Goal: Task Accomplishment & Management: Manage account settings

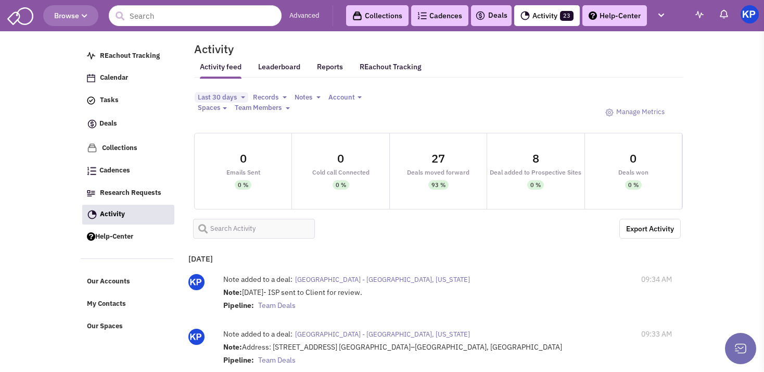
select select
click at [497, 20] on link "Deals" at bounding box center [491, 15] width 32 height 12
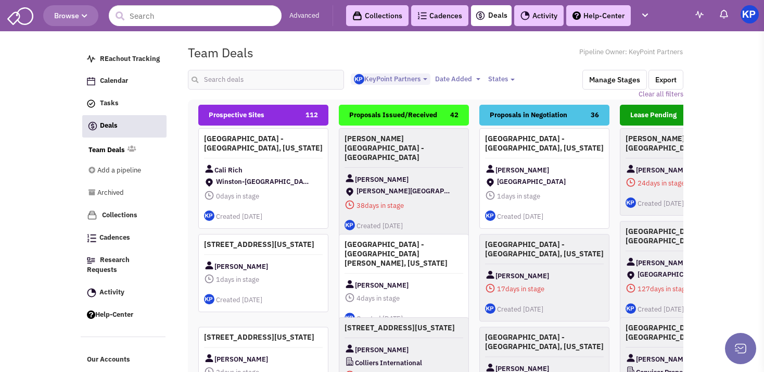
select select "1900"
select select
click at [240, 78] on input "text" at bounding box center [266, 80] width 156 height 20
type input "belle"
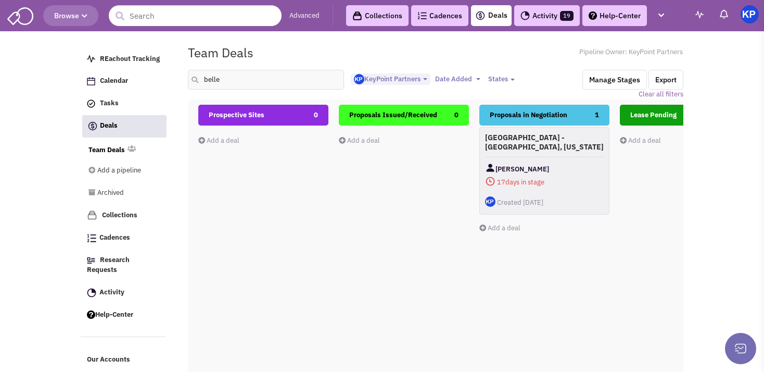
click at [537, 159] on div "[GEOGRAPHIC_DATA] - [GEOGRAPHIC_DATA], [US_STATE] [PERSON_NAME] 17 days in stag…" at bounding box center [544, 170] width 130 height 87
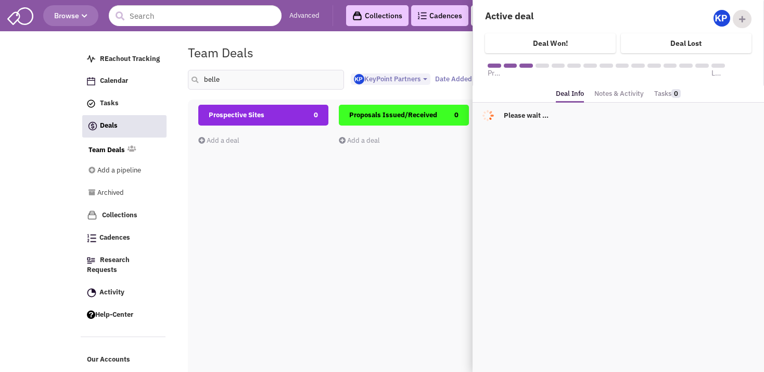
click at [630, 97] on link "Notes & Activity" at bounding box center [618, 93] width 49 height 15
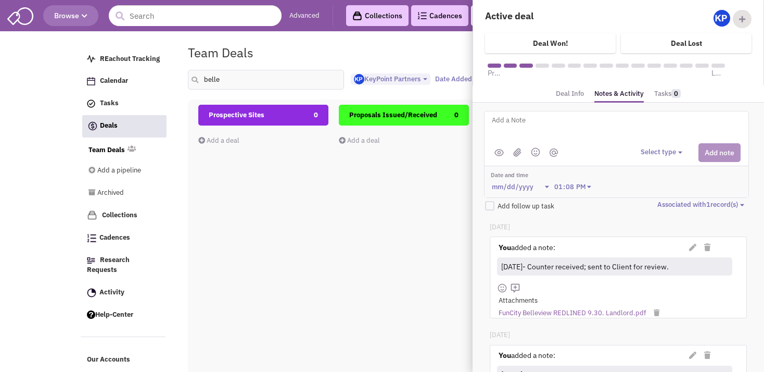
click at [592, 121] on textarea at bounding box center [620, 128] width 258 height 29
type textarea "[DATE]- Counter"
click at [689, 246] on icon at bounding box center [692, 247] width 7 height 7
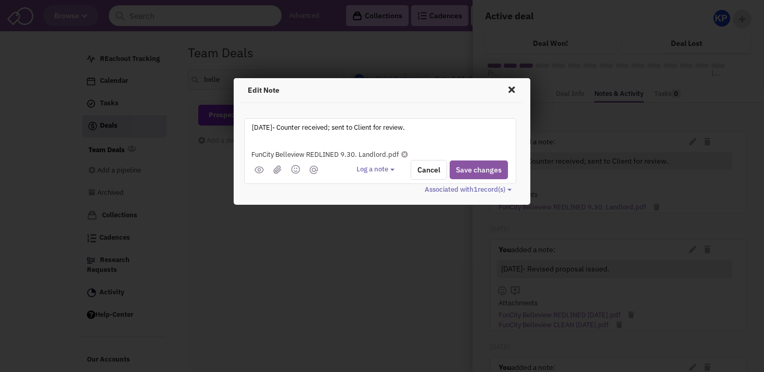
click at [337, 129] on textarea "[DATE]- Counter received; sent to Client for review." at bounding box center [380, 135] width 258 height 29
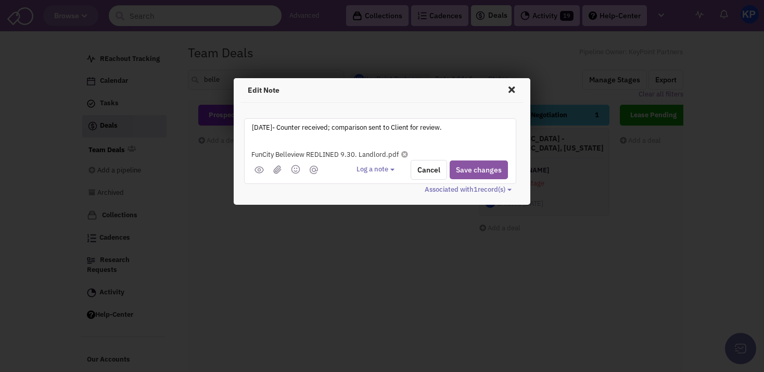
type textarea "[DATE]- Counter received; comparison sent to Client for review."
click at [277, 170] on img at bounding box center [277, 169] width 8 height 9
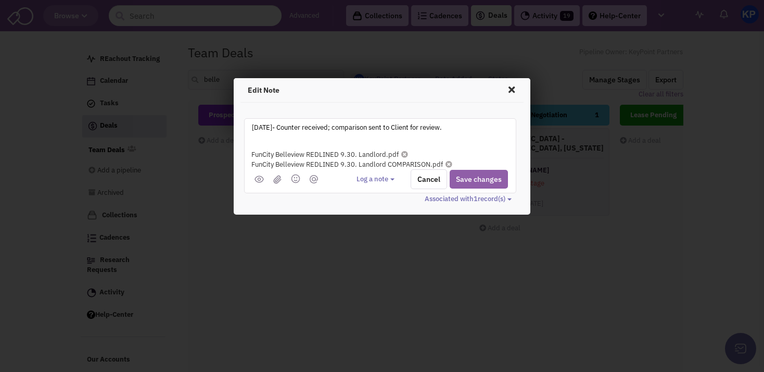
click at [486, 177] on button "Save changes" at bounding box center [479, 179] width 58 height 19
